Goal: Task Accomplishment & Management: Use online tool/utility

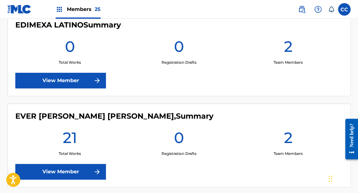
scroll to position [724, 0]
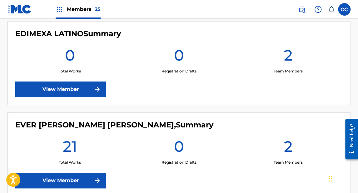
click at [69, 86] on link "View Member" at bounding box center [60, 89] width 90 height 16
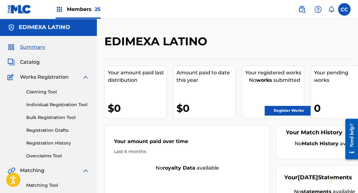
click at [49, 92] on link "Claiming Tool" at bounding box center [57, 92] width 63 height 7
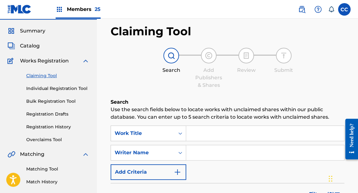
scroll to position [100, 0]
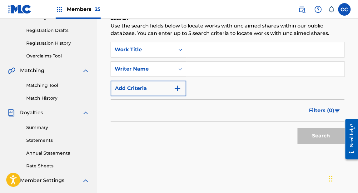
click at [200, 55] on input "Search Form" at bounding box center [265, 49] width 158 height 15
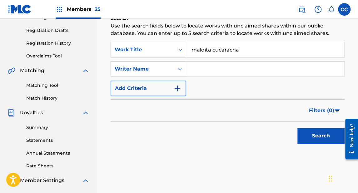
type input "maldita cucaracha"
click at [197, 71] on input "Search Form" at bounding box center [265, 68] width 158 height 15
type input "[PERSON_NAME] [PERSON_NAME]"
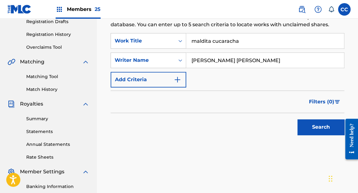
scroll to position [125, 0]
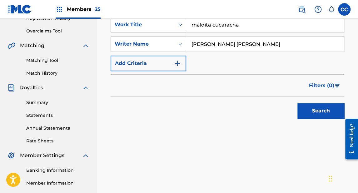
click at [307, 104] on button "Search" at bounding box center [320, 111] width 47 height 16
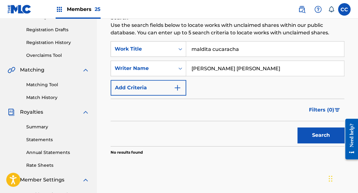
scroll to position [94, 0]
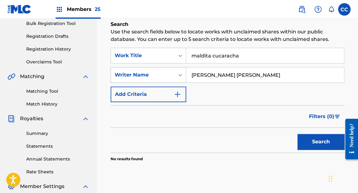
click at [136, 75] on div "Writer Name" at bounding box center [142, 74] width 56 height 7
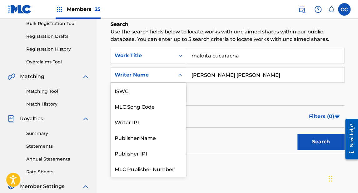
scroll to position [16, 0]
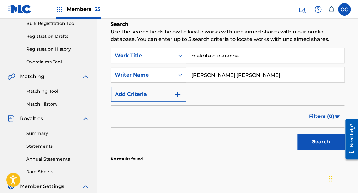
click at [215, 75] on input "[PERSON_NAME] [PERSON_NAME]" at bounding box center [265, 74] width 158 height 15
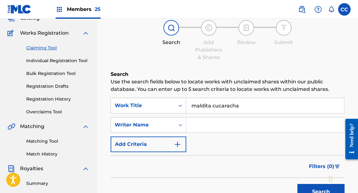
scroll to position [0, 0]
